Goal: Communication & Community: Answer question/provide support

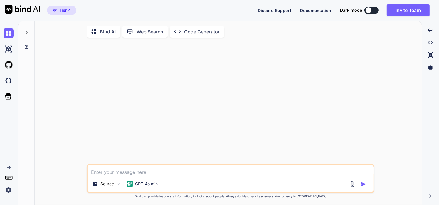
click at [143, 173] on textarea at bounding box center [231, 170] width 286 height 11
click at [142, 189] on div "GPT-4o min.." at bounding box center [144, 184] width 38 height 12
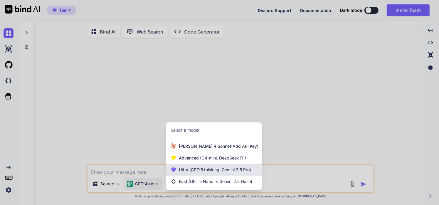
click at [193, 169] on span "(GPT-5 thinking, Gemini 2.5 Pro)" at bounding box center [219, 169] width 63 height 5
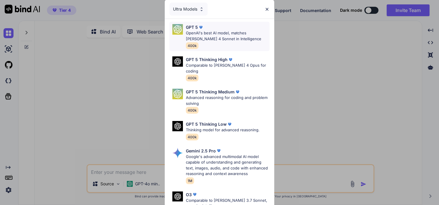
click at [199, 28] on img at bounding box center [201, 27] width 6 height 6
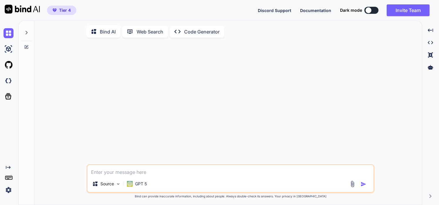
click at [144, 175] on textarea at bounding box center [231, 170] width 286 height 11
paste textarea "Error: Failed to parse private key: Error: Too few bytes to read ASN.1 value. s…"
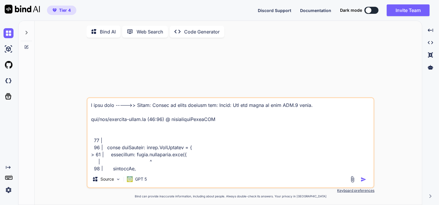
scroll to position [389, 0]
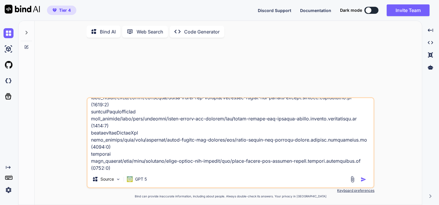
type textarea "i need help ----->> Error: Failed to parse private key: Error: Too few bytes to…"
click at [363, 179] on img "button" at bounding box center [364, 180] width 6 height 6
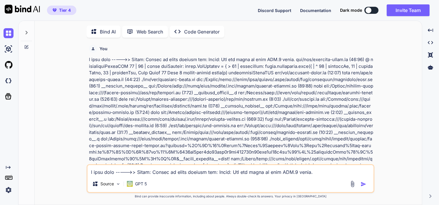
scroll to position [2, 0]
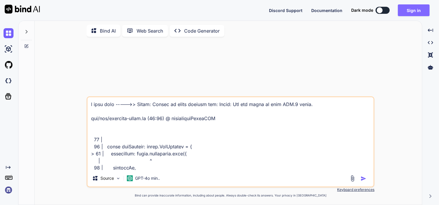
click at [419, 9] on button "Sign in" at bounding box center [414, 10] width 32 height 12
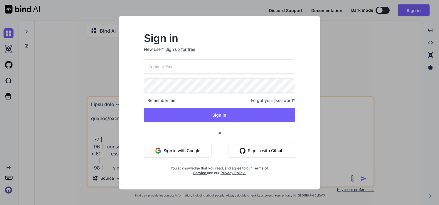
click at [178, 148] on button "Sign in with Google" at bounding box center [178, 151] width 68 height 14
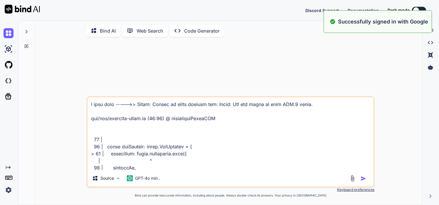
click at [165, 175] on div "Source GPT-4o min.." at bounding box center [231, 180] width 286 height 14
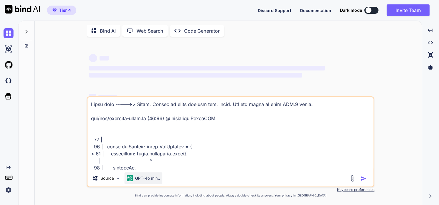
click at [148, 182] on div "GPT-4o min.." at bounding box center [144, 179] width 38 height 12
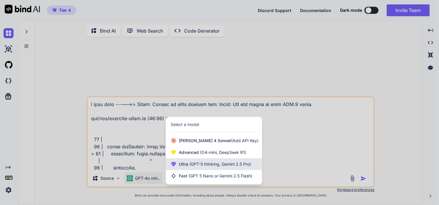
click at [202, 167] on span "Ultra (GPT-5 thinking, Gemini 2.5 Pro)" at bounding box center [215, 164] width 72 height 6
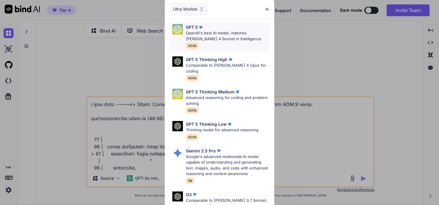
click at [206, 41] on p "OpenAI's best AI model, matches [PERSON_NAME] 4 Sonnet in Intelligence" at bounding box center [228, 35] width 84 height 11
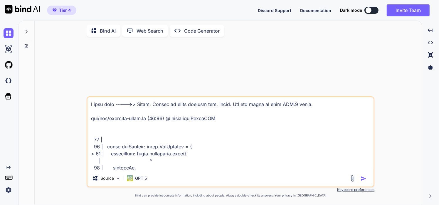
click at [364, 179] on img "button" at bounding box center [364, 179] width 6 height 6
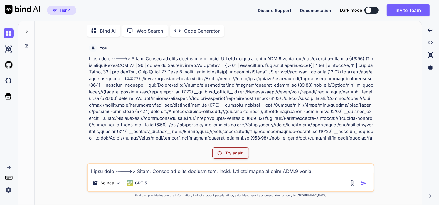
scroll to position [58, 0]
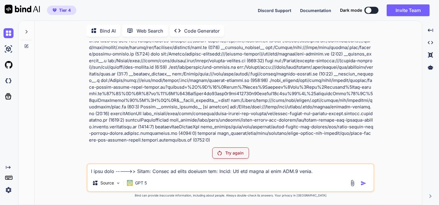
click at [233, 162] on div "You Try again Source GPT 5 Created with Bind Always check its answers. Privacy …" at bounding box center [231, 122] width 288 height 163
click at [233, 153] on p "Try again" at bounding box center [234, 153] width 18 height 6
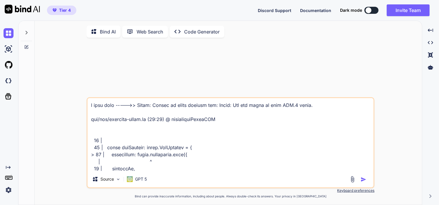
click at [361, 181] on div at bounding box center [360, 179] width 20 height 7
click at [363, 181] on img "button" at bounding box center [364, 180] width 6 height 6
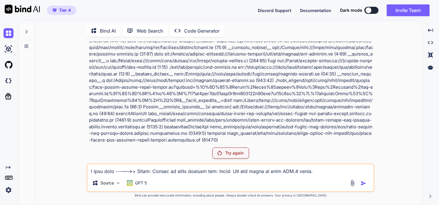
scroll to position [57, 0]
click at [138, 189] on div "GPT 5" at bounding box center [137, 183] width 25 height 12
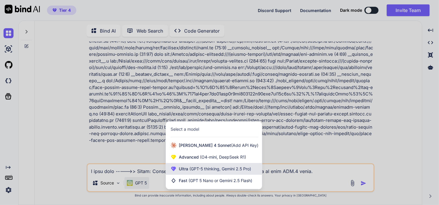
click at [193, 168] on span "(GPT-5 thinking, Gemini 2.5 Pro)" at bounding box center [219, 168] width 63 height 5
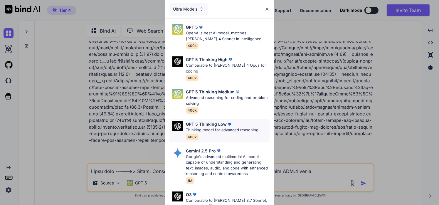
scroll to position [71, 0]
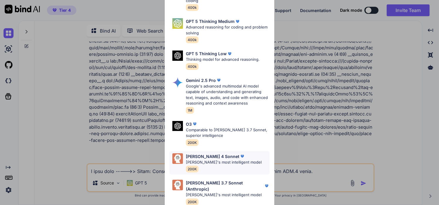
click at [204, 160] on p "[PERSON_NAME]'s most intelligent model" at bounding box center [224, 163] width 76 height 6
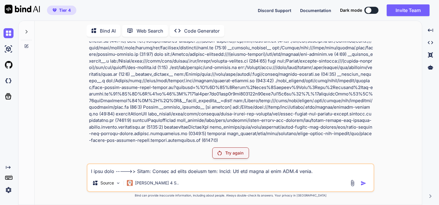
click at [228, 154] on p "Try again" at bounding box center [234, 153] width 18 height 6
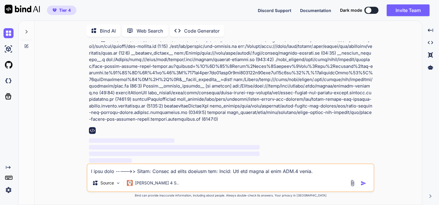
scroll to position [58, 0]
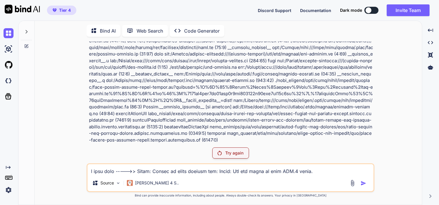
click at [103, 31] on p "Bind AI" at bounding box center [108, 30] width 16 height 7
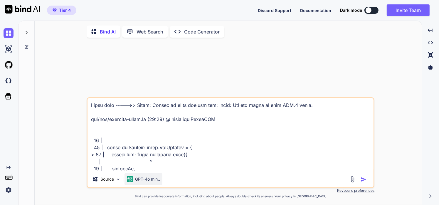
click at [150, 181] on p "GPT-4o min.." at bounding box center [147, 179] width 25 height 6
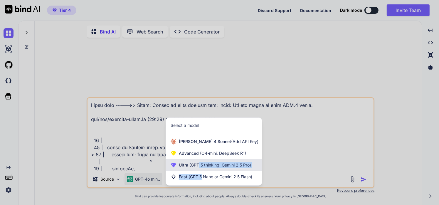
drag, startPoint x: 202, startPoint y: 178, endPoint x: 200, endPoint y: 168, distance: 9.9
click at [200, 168] on div "[PERSON_NAME] 4 Sonnet (Add API Key) Advanced (O4-mini, DeepSeek R1) Ultra (GPT…" at bounding box center [214, 159] width 96 height 47
click at [200, 168] on span "(GPT-5 thinking, Gemini 2.5 Pro)" at bounding box center [219, 165] width 63 height 5
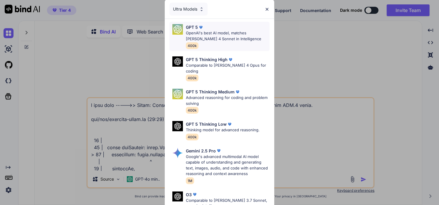
click at [209, 30] on div "GPT 5" at bounding box center [228, 27] width 84 height 6
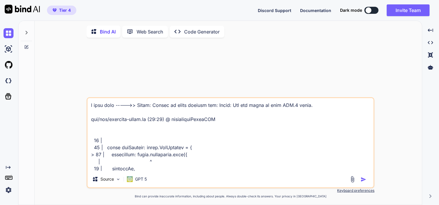
click at [360, 179] on div at bounding box center [360, 179] width 20 height 7
click at [364, 181] on img "button" at bounding box center [364, 180] width 6 height 6
type textarea "x"
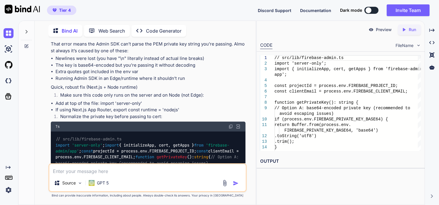
scroll to position [242, 0]
click at [160, 173] on textarea at bounding box center [147, 169] width 197 height 11
paste textarea "import admin from 'firebase-admin'; import type { ServiceAccount } from 'fireba…"
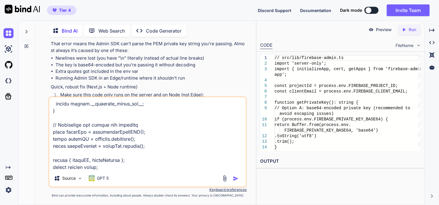
type textarea "import admin from 'firebase-admin'; import type { ServiceAccount } from 'fireba…"
click at [235, 178] on img "button" at bounding box center [236, 179] width 6 height 6
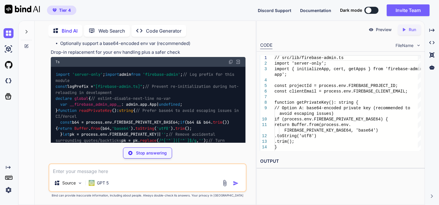
scroll to position [953, 0]
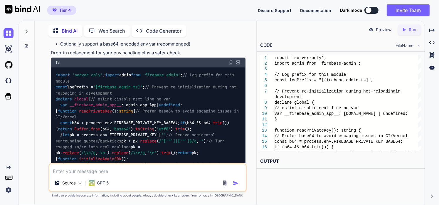
click at [50, 64] on div "You Bind AI That error means the Admin SDK can’t parse the PEM private key stri…" at bounding box center [149, 102] width 198 height 122
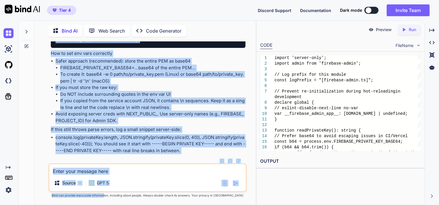
scroll to position [1718, 0]
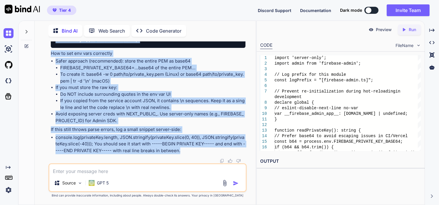
drag, startPoint x: 52, startPoint y: 62, endPoint x: 183, endPoint y: 154, distance: 159.8
copy div "Lor’ip dolo sitam. Con ADI elitse doe temp in utlab.etdolorema.aliq en admin ve…"
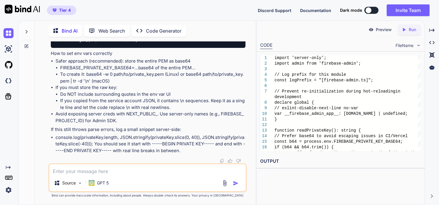
click at [101, 168] on textarea at bounding box center [147, 169] width 197 height 11
paste textarea "0923-31-70L44:25:27I [dol] SIT / 094 am 04872co 9009-74-63A62:72:01E [sed] DOE …"
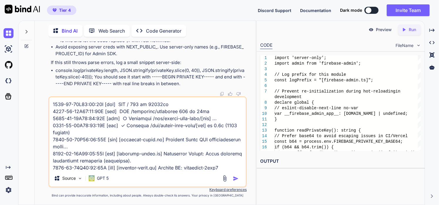
scroll to position [791, 0]
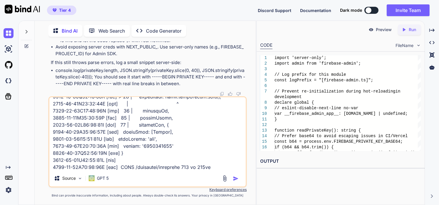
type textarea "0923-31-70L44:25:27I [dol] SIT / 094 am 04872co 9009-74-63A62:72:01E [sed] DOE …"
click at [238, 179] on img "button" at bounding box center [236, 179] width 6 height 6
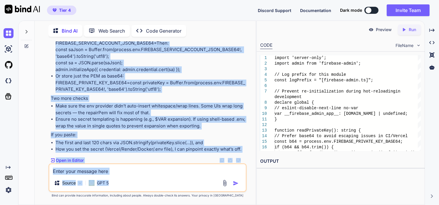
scroll to position [2691, 0]
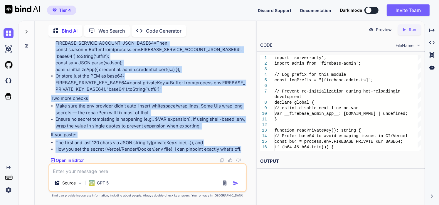
drag, startPoint x: 51, startPoint y: 65, endPoint x: 246, endPoint y: 151, distance: 213.3
click at [246, 151] on div "You Bind AI That error means the Admin SDK can’t parse the PEM private key stri…" at bounding box center [149, 102] width 198 height 122
copy div "Loremi dol sit amet — cons adipisci elit sed do eiusm temp (incidi ~9431) utl e…"
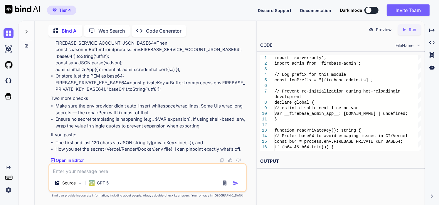
click at [163, 168] on textarea at bounding box center [147, 169] width 197 height 11
paste textarea "3335-16-95L84:13:57I [dol] ✓ Sitametc ad 5.2e (3846 seddoei) 7853-83-51T86:61:0…"
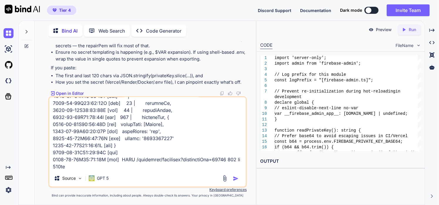
type textarea "3335-16-95L84:13:57I [dol] ✓ Sitametc ad 5.2e (3846 seddoei) 7853-83-51T86:61:0…"
click at [234, 178] on img "button" at bounding box center [236, 179] width 6 height 6
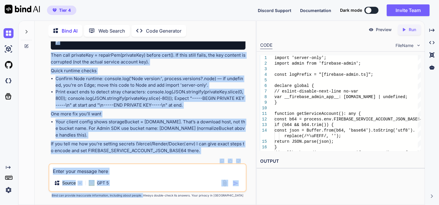
scroll to position [4298, 0]
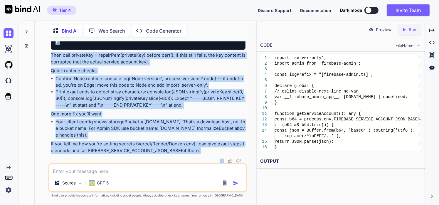
drag, startPoint x: 51, startPoint y: 80, endPoint x: 197, endPoint y: 156, distance: 164.7
copy div "Lore ipsu: dolo sita con adipi elit, sed doe TEM in utlab etdolorem aliq enimad…"
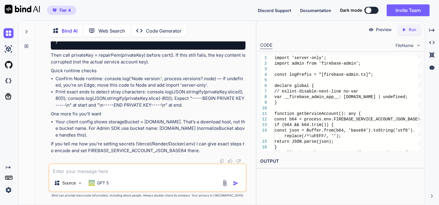
click at [170, 169] on textarea at bounding box center [147, 169] width 197 height 11
paste textarea "4375-21-79L99:86:37I [dol] SIT / 281 am 0728co 9916-67-46A52:11:82E [sed] <Doei…"
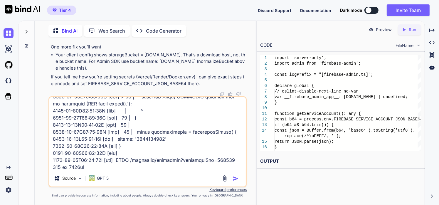
type textarea "4375-21-79L99:86:37I [dol] SIT / 281 am 0728co 9916-67-46A52:11:82E [sed] <Doei…"
click at [235, 176] on img "button" at bounding box center [236, 179] width 6 height 6
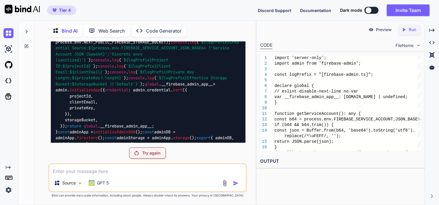
scroll to position [3384, 0]
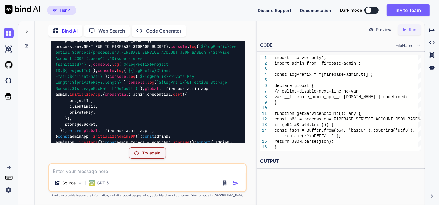
click at [142, 151] on p "Try again" at bounding box center [151, 153] width 18 height 6
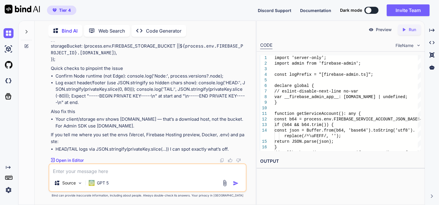
scroll to position [4856, 0]
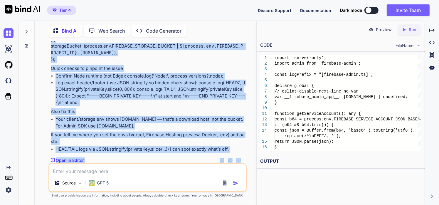
scroll to position [5312, 0]
drag, startPoint x: 52, startPoint y: 127, endPoint x: 234, endPoint y: 153, distance: 184.4
copy div "Lore IpsuMDO “SITAMET consecte::adipiscinge” seddo Eius tem’i utlaboree dol MAG…"
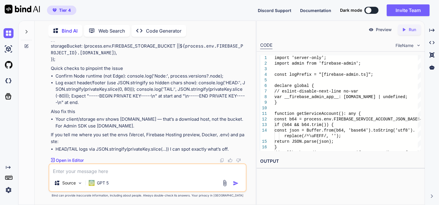
click at [123, 172] on textarea at bounding box center [147, 169] width 197 height 11
paste textarea "2112-71-13L57:60:88I [dol] ✓ Sitametc ad 43.9e (2354 seddoei) 3659-55-07T33:69:…"
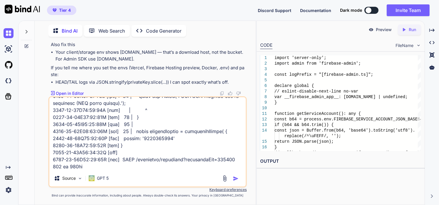
type textarea "2112-71-13L57:60:88I [dol] ✓ Sitametc ad 43.9e (2354 seddoei) 3659-55-07T33:69:…"
click at [238, 182] on img "button" at bounding box center [236, 179] width 6 height 6
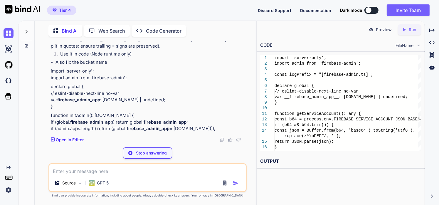
scroll to position [5976, 0]
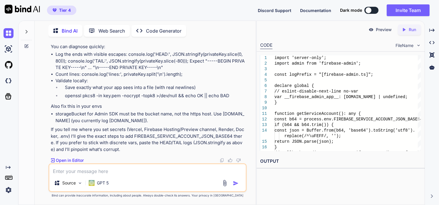
scroll to position [6174, 0]
